Goal: Find specific page/section: Find specific page/section

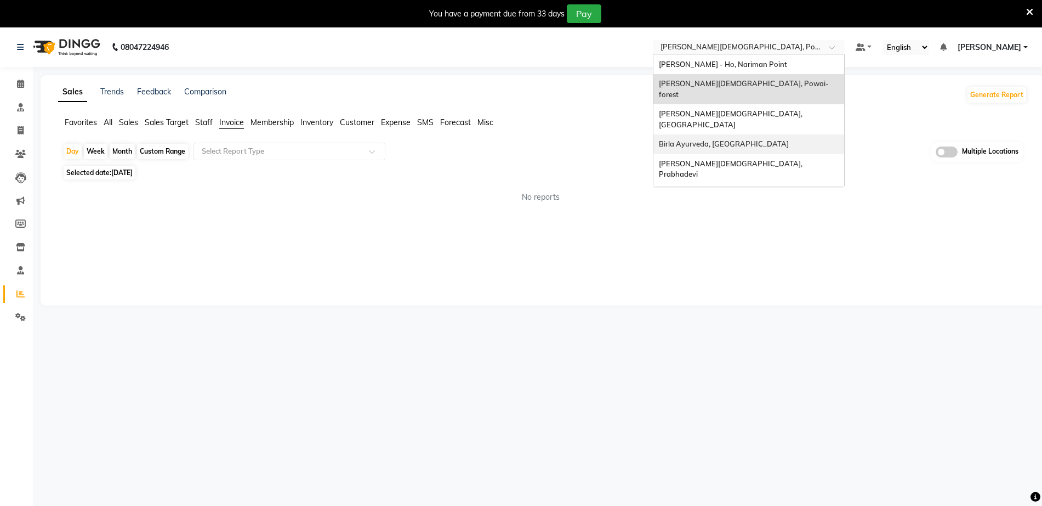
click at [735, 134] on div "Birla Ayurveda, [GEOGRAPHIC_DATA]" at bounding box center [749, 144] width 191 height 20
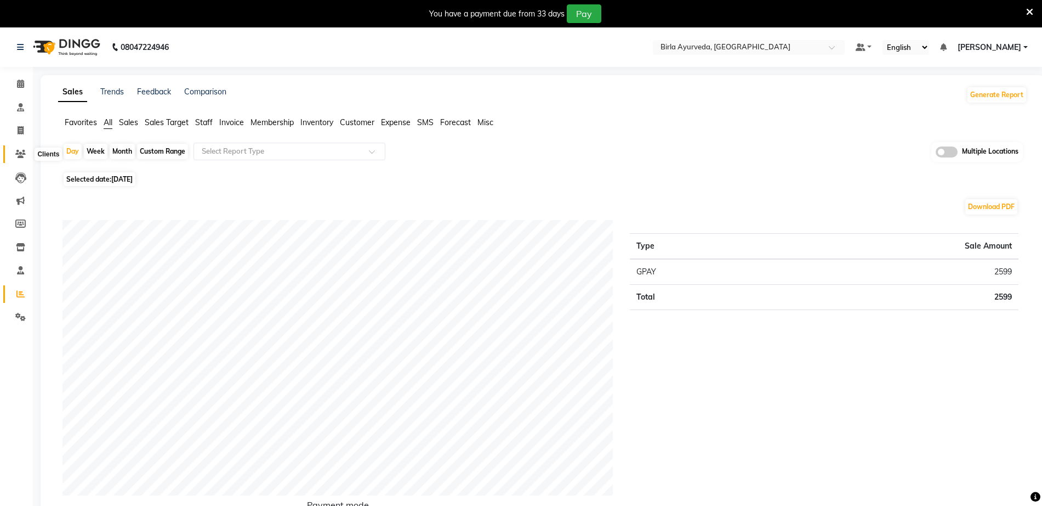
click at [25, 155] on icon at bounding box center [20, 154] width 10 height 8
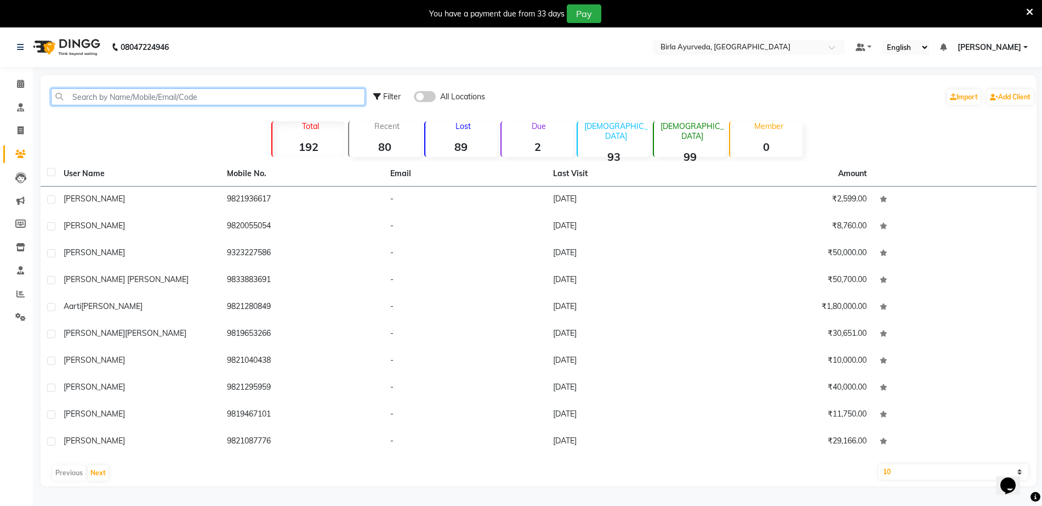
click at [187, 97] on input "text" at bounding box center [208, 96] width 314 height 17
paste input "MRS RESHMA MEHRA"
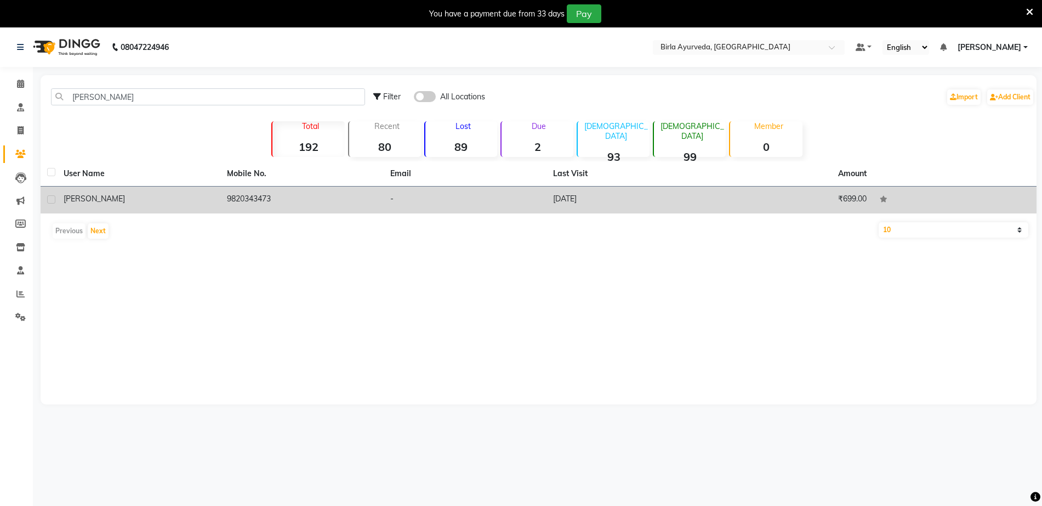
click at [116, 196] on span "Mrs Reshma Mehra" at bounding box center [94, 199] width 61 height 10
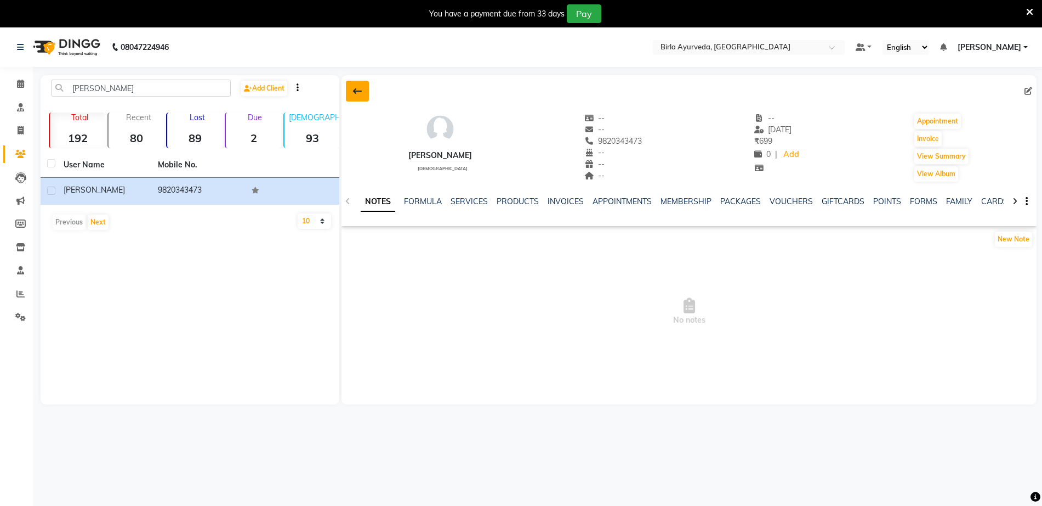
click at [349, 92] on button at bounding box center [357, 91] width 23 height 21
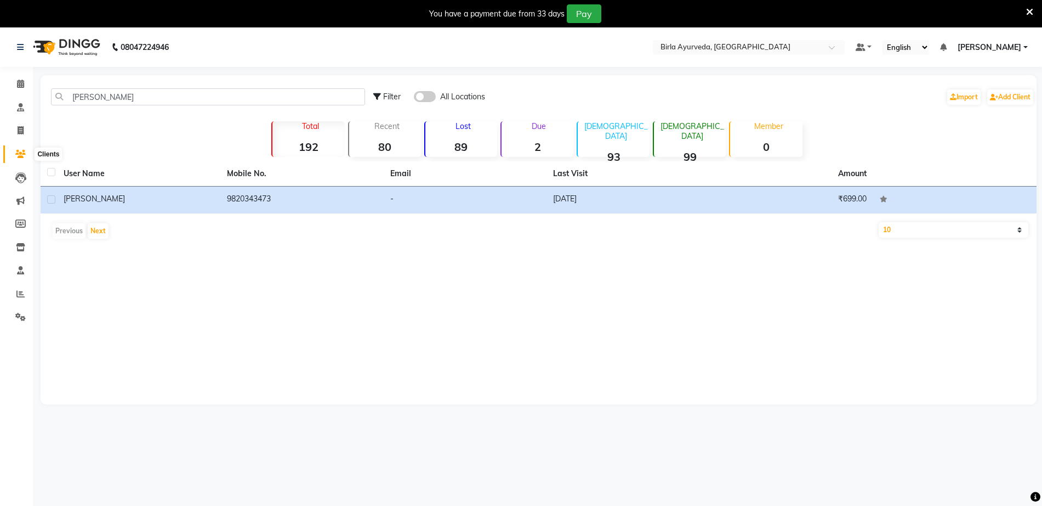
click at [25, 155] on icon at bounding box center [20, 154] width 10 height 8
drag, startPoint x: 186, startPoint y: 98, endPoint x: 0, endPoint y: 107, distance: 186.1
click at [0, 107] on app-home "08047224946 Select Location × Birla Ayurveda, Nepansea Road Default Panel My Pa…" at bounding box center [521, 223] width 1042 height 393
paste input "[PERSON_NAME]"
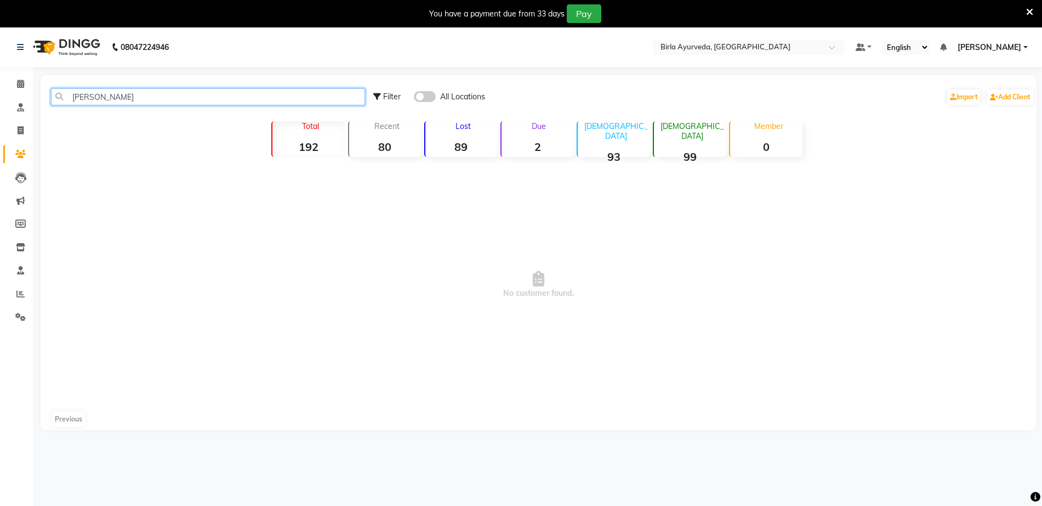
click at [124, 97] on input "[PERSON_NAME]" at bounding box center [208, 96] width 314 height 17
type input "[PERSON_NAME]"
click at [785, 38] on nav "08047224946 Select Location × Birla Ayurveda, Nepansea Road Default Panel My Pa…" at bounding box center [521, 46] width 1042 height 39
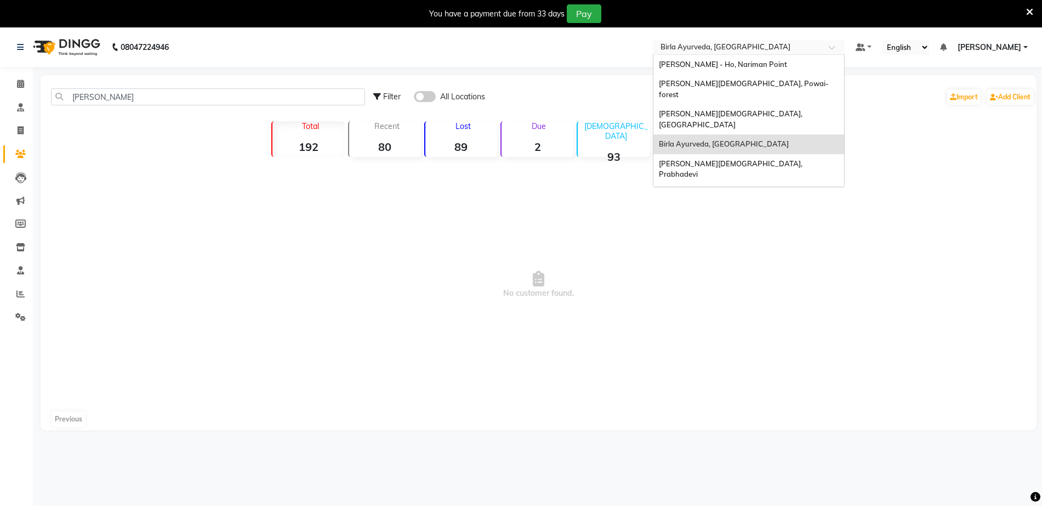
click at [785, 47] on input "text" at bounding box center [738, 48] width 159 height 11
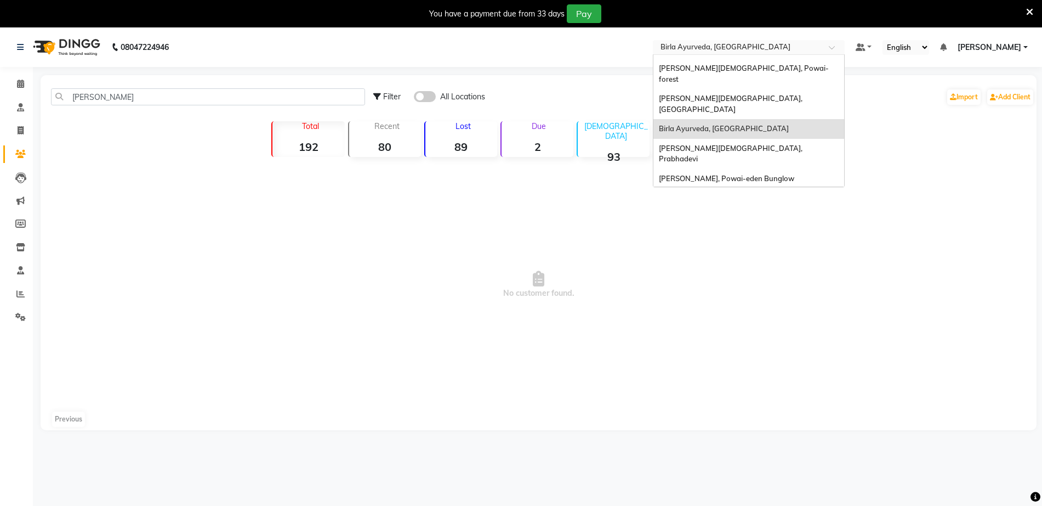
scroll to position [24, 0]
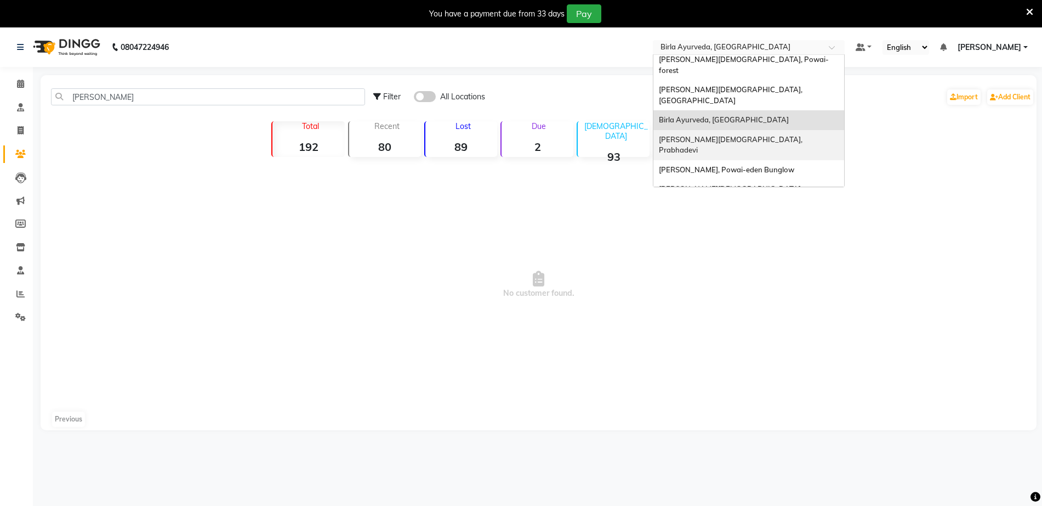
click at [794, 130] on div "[PERSON_NAME][DEMOGRAPHIC_DATA], Prabhadevi" at bounding box center [749, 145] width 191 height 30
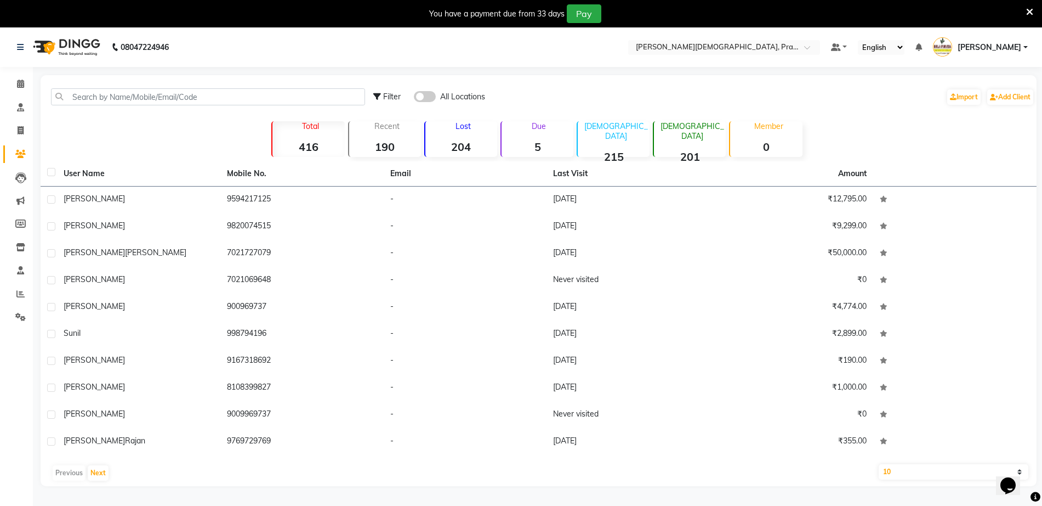
drag, startPoint x: 254, startPoint y: 105, endPoint x: 257, endPoint y: 99, distance: 6.9
click at [254, 105] on div "Filter All Locations Import Add Client" at bounding box center [539, 97] width 992 height 35
click at [258, 96] on input "text" at bounding box center [208, 96] width 314 height 17
paste input "[PERSON_NAME]"
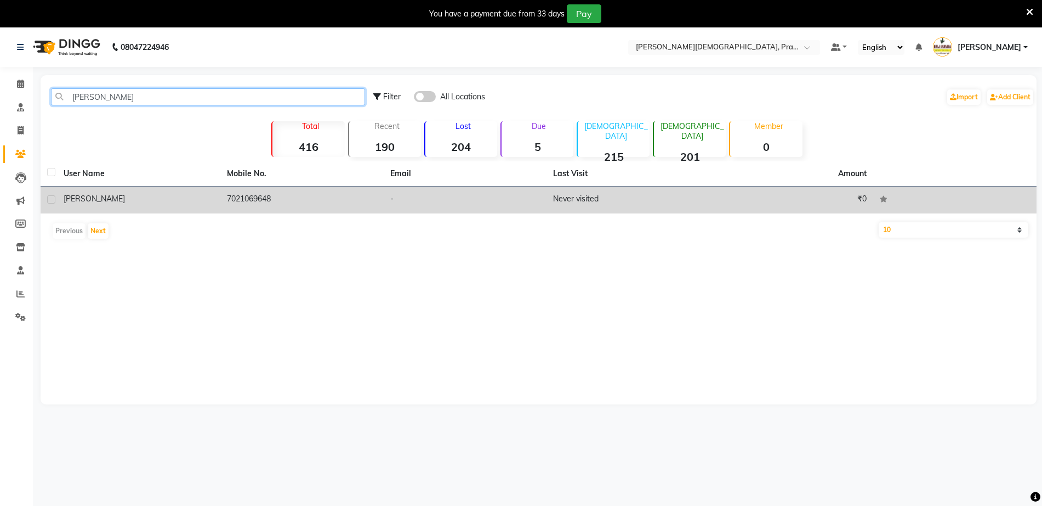
type input "[PERSON_NAME]"
click at [151, 200] on div "[PERSON_NAME]" at bounding box center [139, 199] width 150 height 12
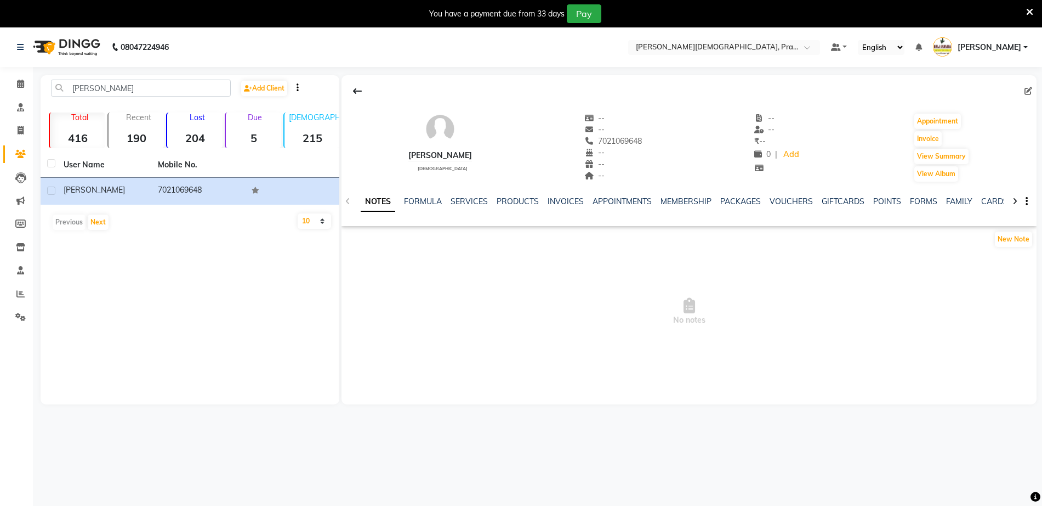
drag, startPoint x: 868, startPoint y: 338, endPoint x: 841, endPoint y: 302, distance: 45.4
click at [869, 338] on span "No notes" at bounding box center [689, 312] width 695 height 110
click at [368, 96] on button at bounding box center [357, 91] width 23 height 21
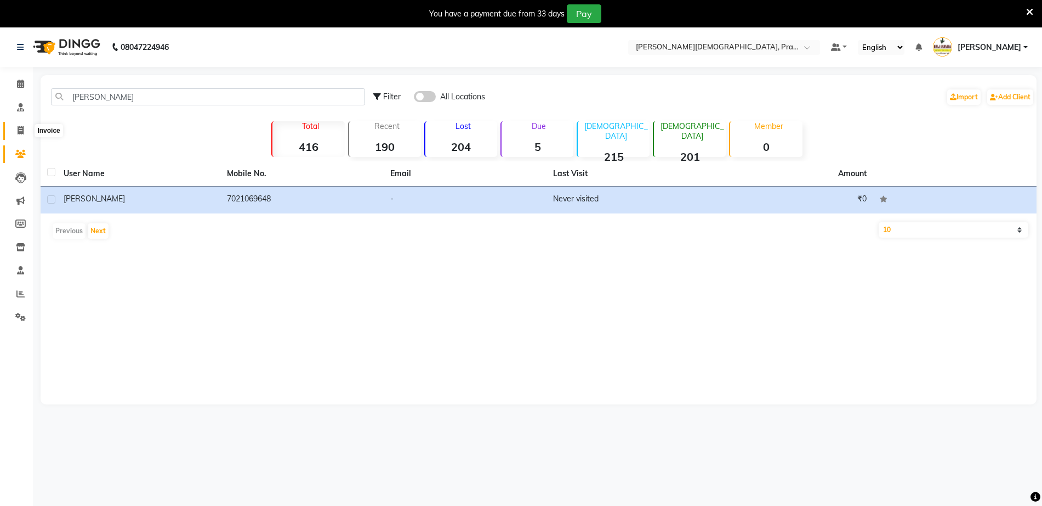
click at [26, 134] on span at bounding box center [20, 130] width 19 height 13
select select "6818"
select select "service"
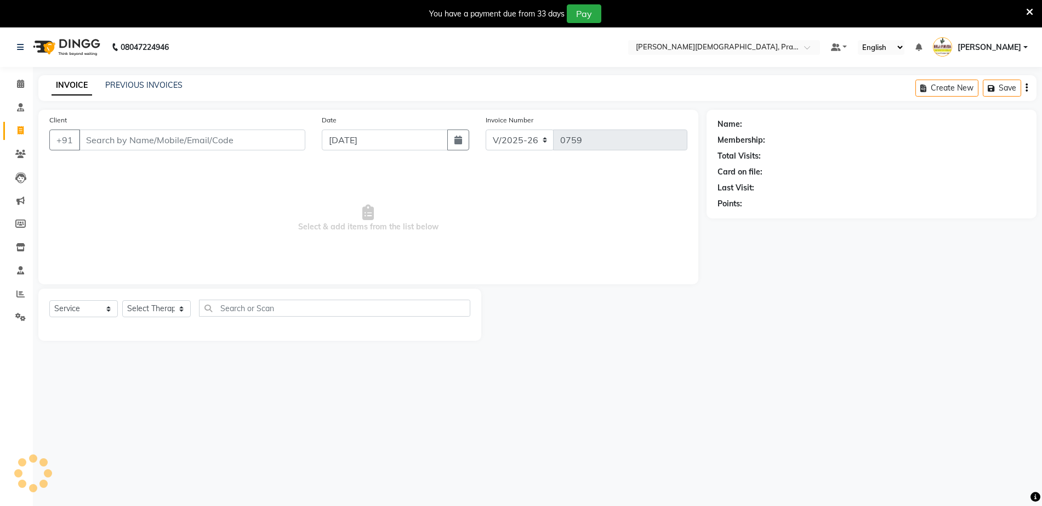
scroll to position [1, 0]
click at [682, 31] on nav "08047224946 Select Location × Birla Ayurveda, Prabhadevi Default Panel My Panel…" at bounding box center [521, 45] width 1042 height 39
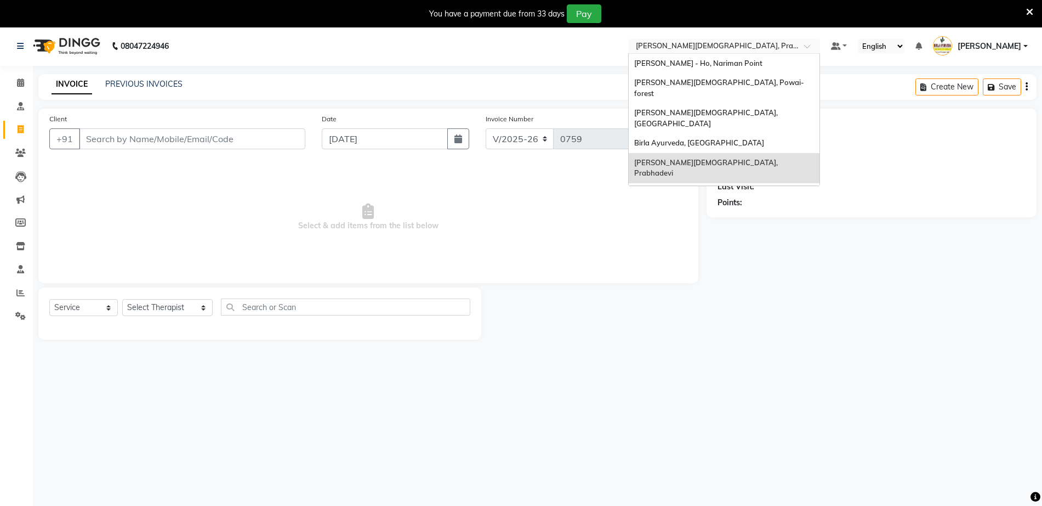
click at [685, 41] on span "[PERSON_NAME][DEMOGRAPHIC_DATA], Prabhadevi" at bounding box center [728, 45] width 184 height 9
click at [716, 83] on span "[PERSON_NAME][DEMOGRAPHIC_DATA], Powai-forest" at bounding box center [719, 88] width 170 height 20
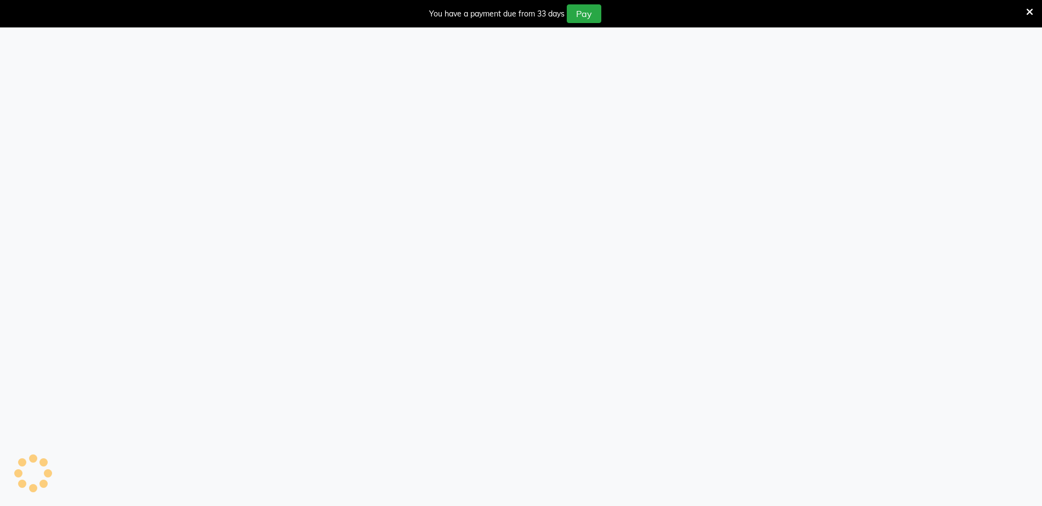
select select "service"
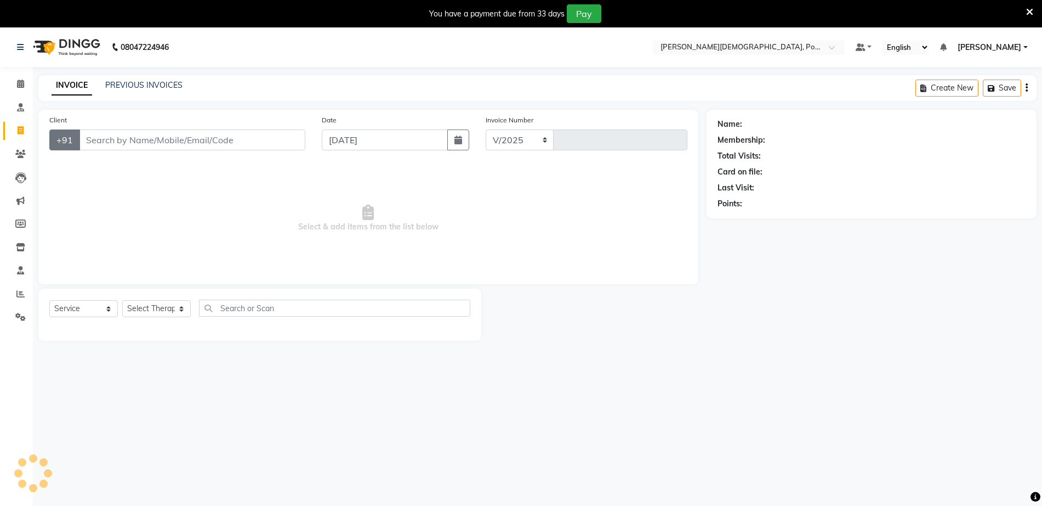
select select "6814"
type input "0302"
click at [24, 151] on icon at bounding box center [20, 154] width 10 height 8
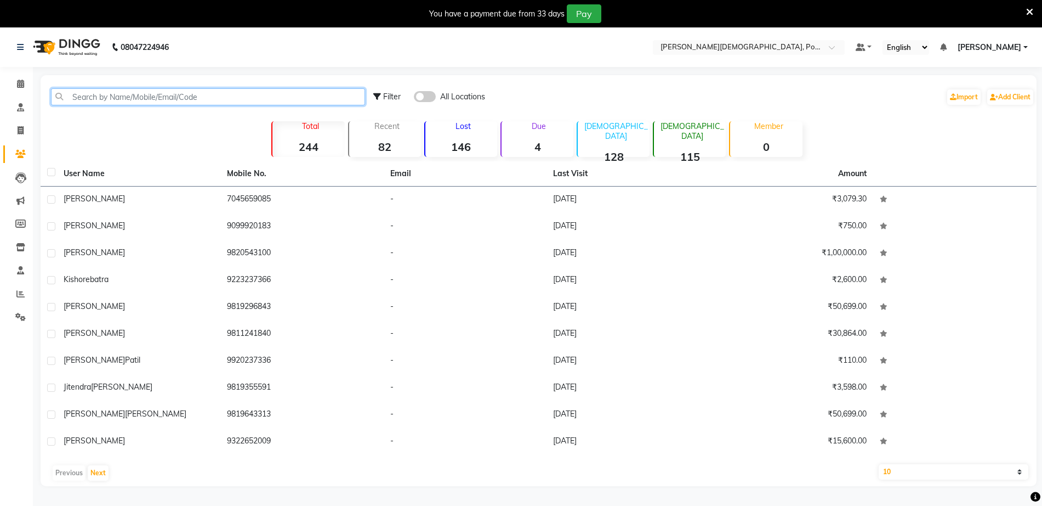
click at [199, 93] on input "text" at bounding box center [208, 96] width 314 height 17
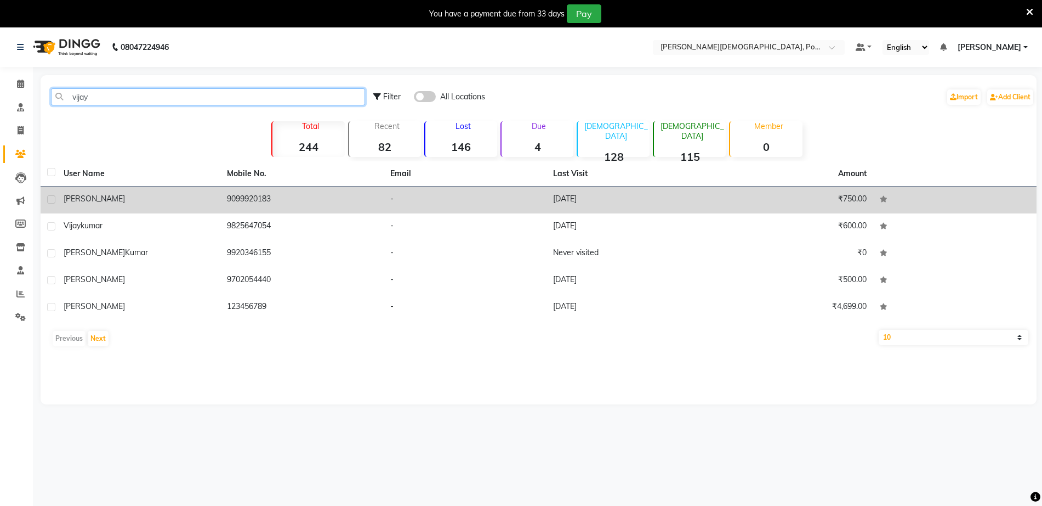
type input "vijay"
click at [312, 204] on td "9099920183" at bounding box center [301, 199] width 163 height 27
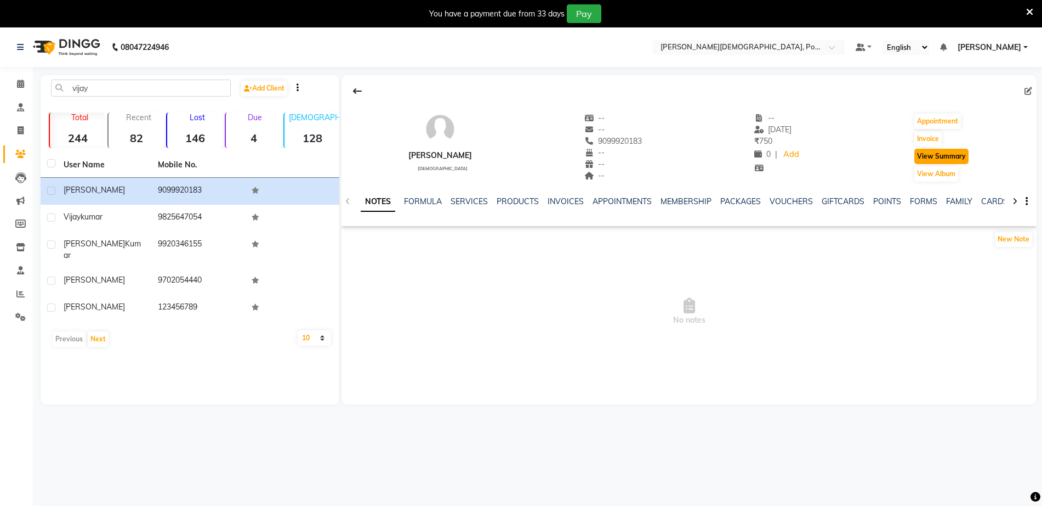
click at [928, 160] on button "View Summary" at bounding box center [942, 156] width 54 height 15
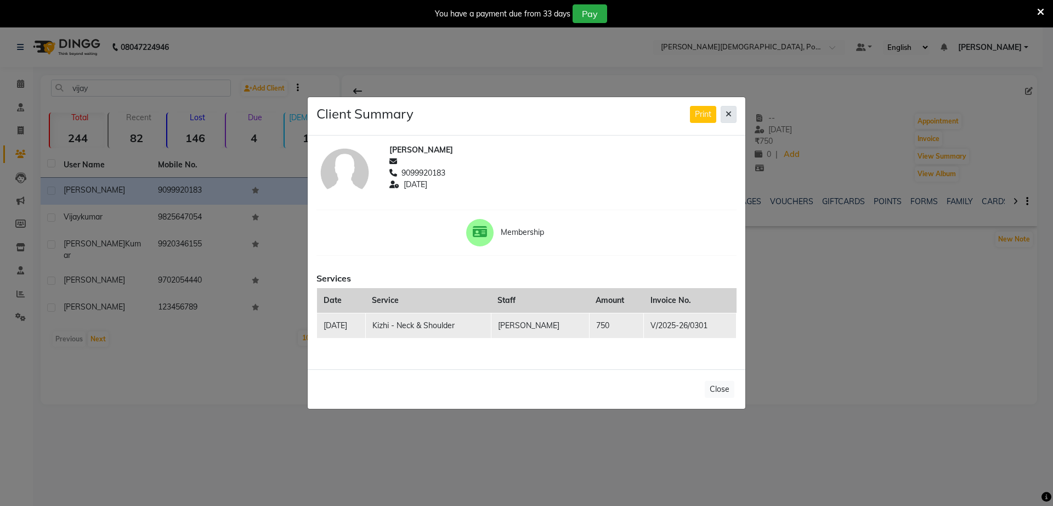
click at [730, 114] on icon at bounding box center [728, 114] width 6 height 8
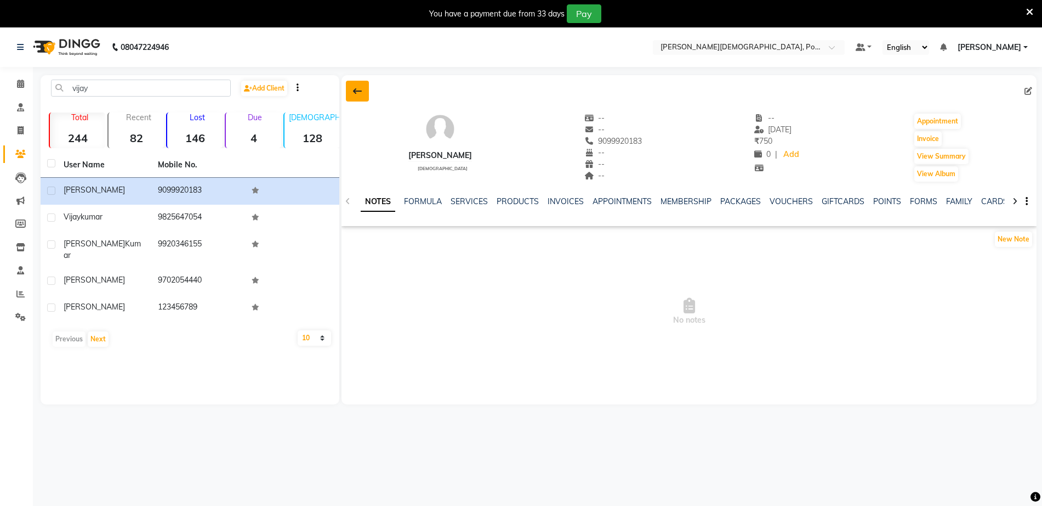
click at [356, 89] on icon at bounding box center [357, 91] width 9 height 9
